Goal: Task Accomplishment & Management: Manage account settings

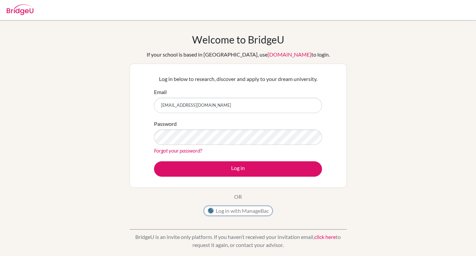
click at [228, 209] on button "Log in with ManageBac" at bounding box center [238, 210] width 69 height 10
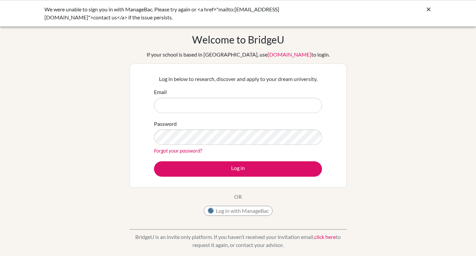
click at [207, 112] on input "Email" at bounding box center [238, 105] width 168 height 15
type input "[EMAIL_ADDRESS][DOMAIN_NAME]"
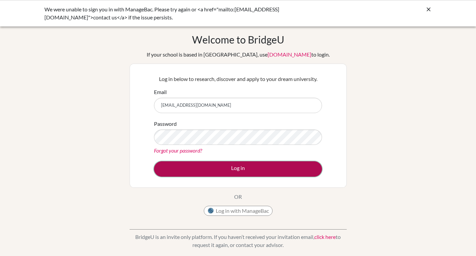
click at [199, 172] on button "Log in" at bounding box center [238, 168] width 168 height 15
